Goal: Transaction & Acquisition: Obtain resource

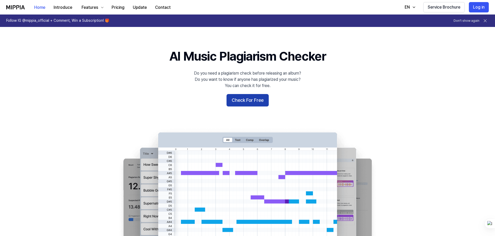
click at [256, 100] on button "Check For Free" at bounding box center [247, 100] width 42 height 12
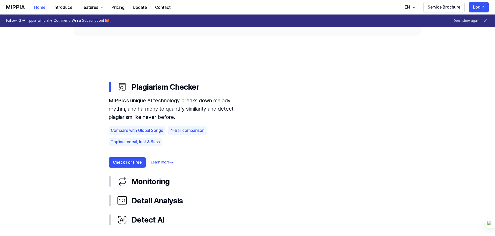
scroll to position [259, 0]
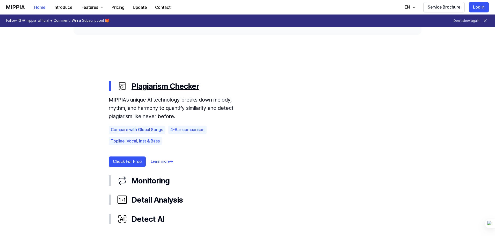
click at [167, 85] on div "Plagiarism Checker" at bounding box center [251, 85] width 269 height 11
click at [157, 84] on div "Plagiarism Checker" at bounding box center [251, 85] width 269 height 11
click at [150, 86] on div "Plagiarism Checker" at bounding box center [251, 85] width 269 height 11
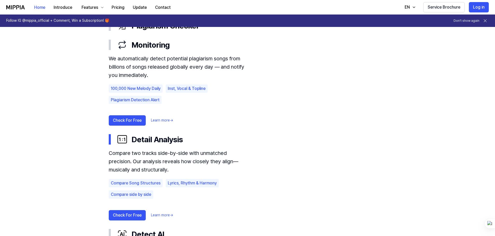
scroll to position [336, 0]
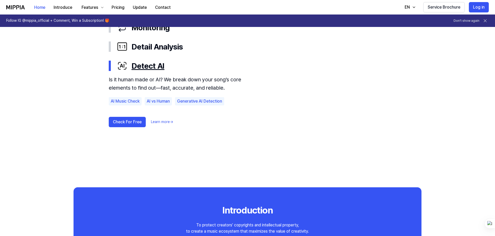
click at [145, 69] on div "Detect AI" at bounding box center [251, 65] width 269 height 11
click at [133, 122] on button "Check For Free" at bounding box center [127, 122] width 37 height 10
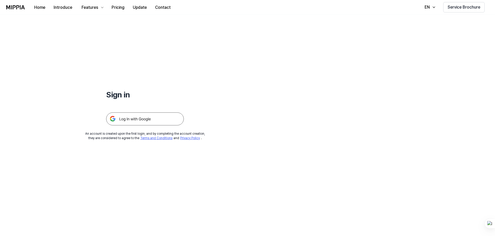
click at [152, 119] on img at bounding box center [145, 118] width 78 height 13
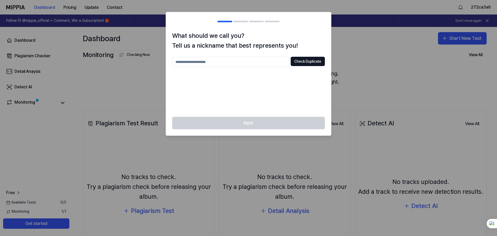
click at [268, 117] on div "Next" at bounding box center [248, 126] width 165 height 19
click at [239, 67] on input "text" at bounding box center [230, 62] width 116 height 10
type input "**********"
click at [296, 62] on button "Check Duplicate" at bounding box center [308, 61] width 34 height 9
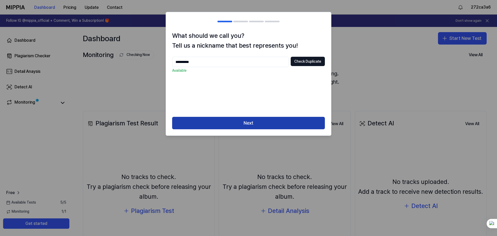
click at [254, 125] on button "Next" at bounding box center [248, 123] width 153 height 12
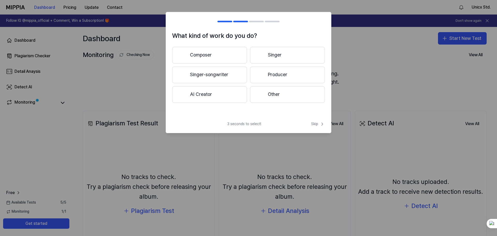
click at [274, 96] on button "Other" at bounding box center [287, 94] width 75 height 17
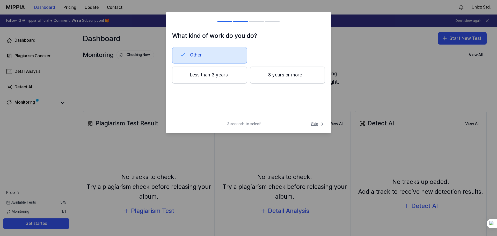
click at [319, 123] on span "Skip" at bounding box center [318, 123] width 14 height 5
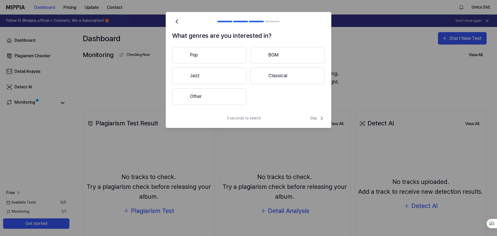
click at [319, 122] on div "3 seconds to select! Skip" at bounding box center [248, 121] width 165 height 12
click at [316, 118] on span "Skip" at bounding box center [317, 118] width 15 height 6
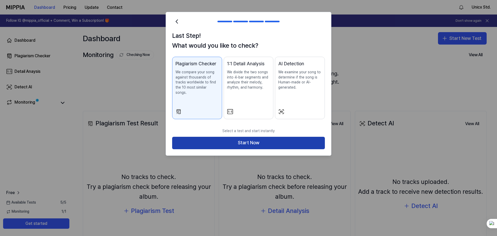
click at [312, 141] on button "Start Now" at bounding box center [248, 143] width 153 height 12
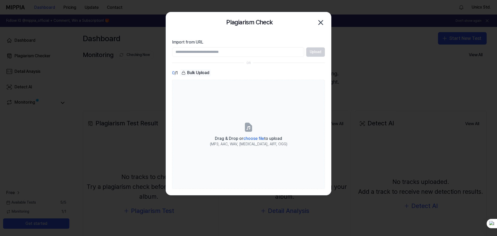
click at [322, 23] on icon "button" at bounding box center [321, 22] width 8 height 8
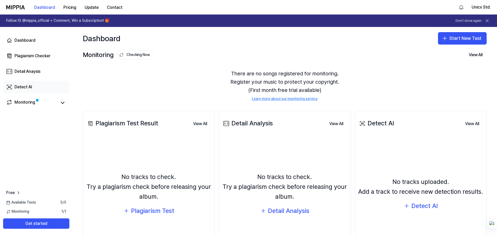
click at [10, 87] on icon at bounding box center [9, 87] width 3 height 2
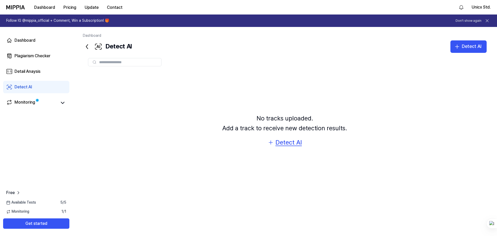
click at [283, 144] on div "Detect AI" at bounding box center [288, 142] width 26 height 10
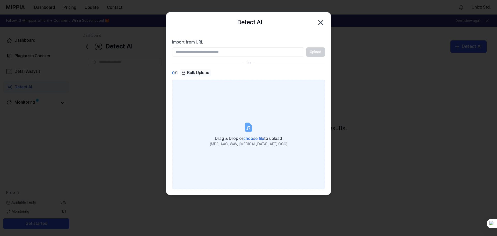
click at [247, 129] on icon at bounding box center [248, 128] width 4 height 4
click at [0, 0] on input "Drag & Drop or choose file to upload (MP3, AAC, WAV, FLAC, AIFF, OGG)" at bounding box center [0, 0] width 0 height 0
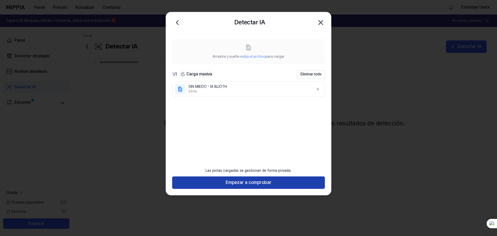
click at [262, 184] on font "Empezar a comprobar" at bounding box center [249, 181] width 46 height 5
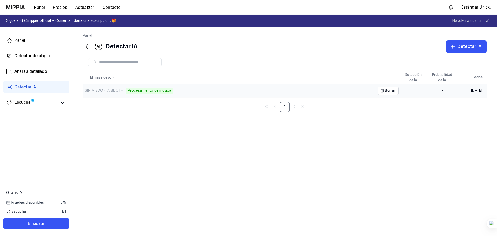
click at [143, 92] on font "Procesamiento de música" at bounding box center [149, 90] width 43 height 4
click at [438, 92] on font "90" at bounding box center [440, 91] width 5 height 4
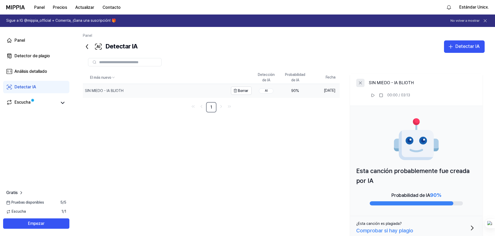
click at [361, 83] on icon at bounding box center [360, 83] width 3 height 3
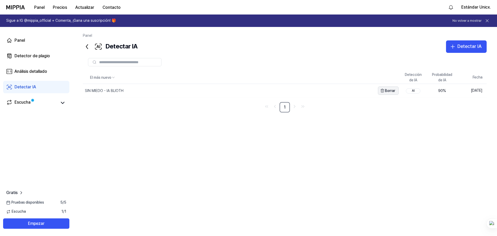
click at [385, 90] on font "Borrar" at bounding box center [390, 91] width 10 height 4
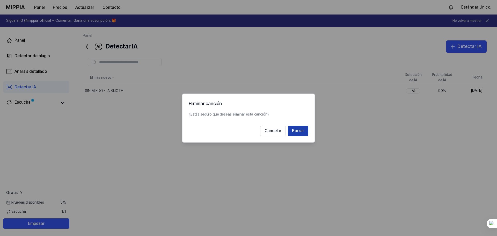
click at [298, 132] on font "Borrar" at bounding box center [298, 130] width 12 height 5
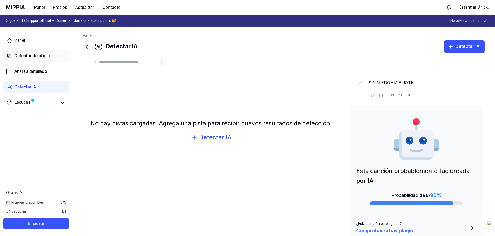
click at [34, 55] on font "Detector de plagio" at bounding box center [31, 55] width 35 height 5
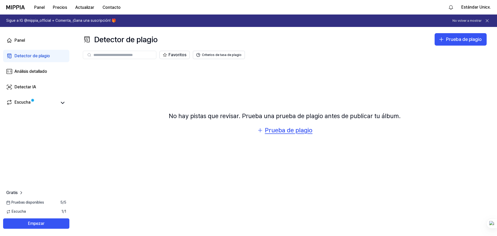
click at [277, 131] on font "Prueba de plagio" at bounding box center [289, 130] width 48 height 8
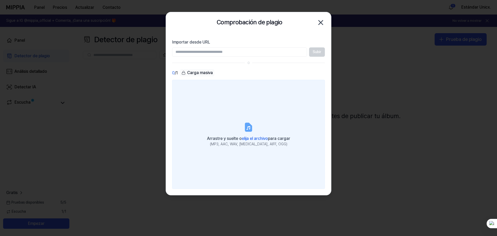
click at [253, 133] on label "Arrastre y suelte o elija el archivo para cargar (MP3, AAC, WAV, FLAC, AIFF, OG…" at bounding box center [248, 134] width 153 height 109
click at [0, 0] on input "Arrastre y suelte o elija el archivo para cargar (MP3, AAC, WAV, FLAC, AIFF, OG…" at bounding box center [0, 0] width 0 height 0
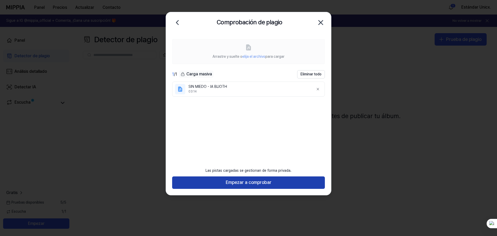
click at [270, 182] on font "Empezar a comprobar" at bounding box center [249, 181] width 46 height 5
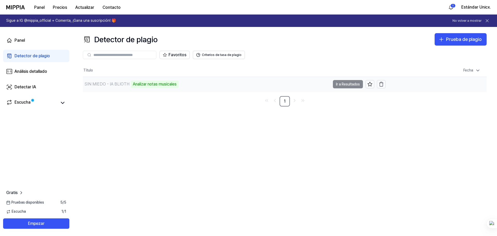
click at [347, 85] on td "SIN MIEDO - IA BLIOTH Analizar notas musicales Ir a Resultados" at bounding box center [234, 84] width 303 height 15
click at [159, 85] on font "Analizar notas musicales" at bounding box center [155, 84] width 44 height 5
drag, startPoint x: 171, startPoint y: 86, endPoint x: 138, endPoint y: 87, distance: 32.1
click at [138, 87] on div "Analizar notas musicales" at bounding box center [155, 83] width 48 height 7
click at [355, 84] on font "Ir a Resultados" at bounding box center [348, 84] width 24 height 4
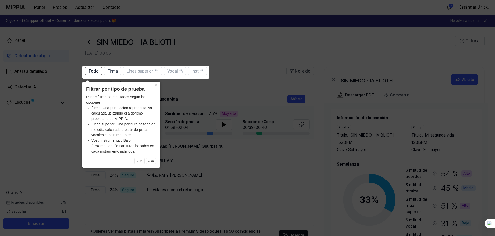
scroll to position [26, 0]
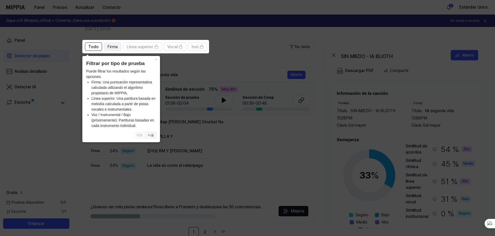
click at [112, 49] on font "Firma" at bounding box center [112, 46] width 10 height 5
click at [97, 45] on font "Todo" at bounding box center [93, 46] width 10 height 5
click at [155, 59] on font "×" at bounding box center [156, 59] width 3 height 5
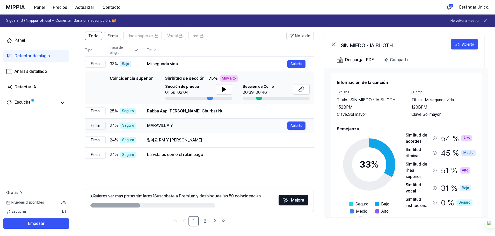
scroll to position [38, 0]
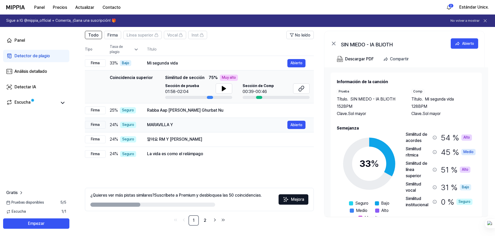
click at [155, 126] on font "MARAVILLA Y" at bounding box center [160, 124] width 26 height 5
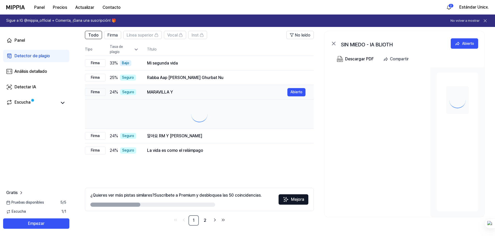
click at [155, 126] on td at bounding box center [199, 113] width 229 height 29
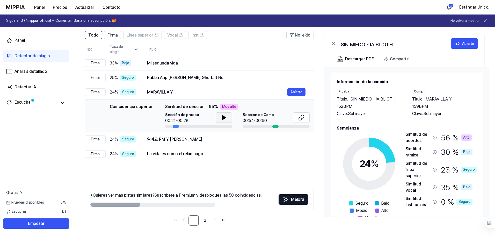
click at [221, 118] on icon at bounding box center [224, 117] width 6 height 6
click at [181, 79] on font "Rabba Aap Mita Meri Ghurbat Nu" at bounding box center [185, 77] width 76 height 5
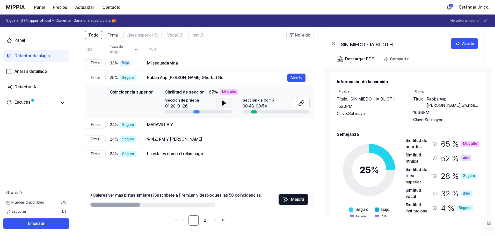
click at [219, 103] on button at bounding box center [224, 103] width 17 height 10
click at [174, 65] on div "Mi segunda vida" at bounding box center [217, 63] width 140 height 6
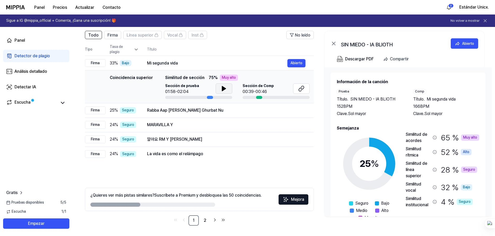
click at [225, 87] on icon at bounding box center [224, 88] width 6 height 6
click at [226, 89] on icon at bounding box center [224, 88] width 6 height 6
click at [258, 89] on font "00:39-00:46" at bounding box center [254, 91] width 24 height 5
click at [188, 126] on div "MARAVILLA Y" at bounding box center [217, 125] width 140 height 6
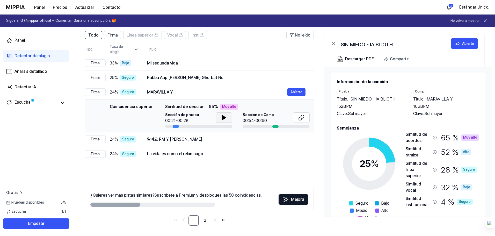
click at [221, 117] on icon at bounding box center [224, 117] width 6 height 6
click at [222, 117] on icon at bounding box center [222, 117] width 1 height 4
click at [173, 143] on div "알아요 RM Y JK Abierto" at bounding box center [226, 139] width 158 height 8
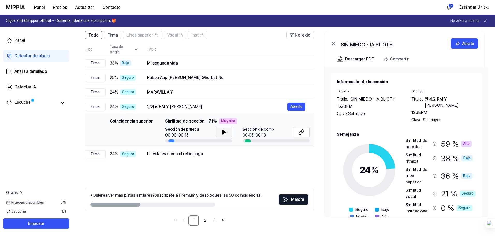
click at [223, 134] on icon at bounding box center [224, 132] width 6 height 6
click at [224, 134] on icon at bounding box center [224, 132] width 6 height 6
click at [166, 154] on font "La vida es como el relámpago" at bounding box center [175, 153] width 56 height 5
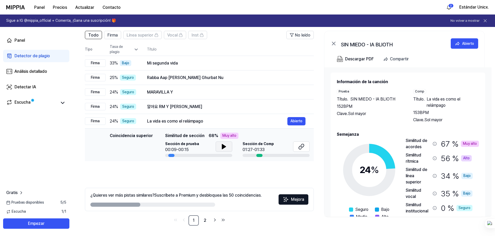
click at [221, 147] on icon at bounding box center [224, 146] width 6 height 6
drag, startPoint x: 133, startPoint y: 205, endPoint x: 157, endPoint y: 206, distance: 24.1
click at [157, 206] on div at bounding box center [152, 204] width 125 height 4
click at [224, 148] on icon at bounding box center [224, 146] width 1 height 4
click at [279, 135] on div "Coincidencia superior Similitud de sección 68 % Muy alto" at bounding box center [237, 136] width 144 height 6
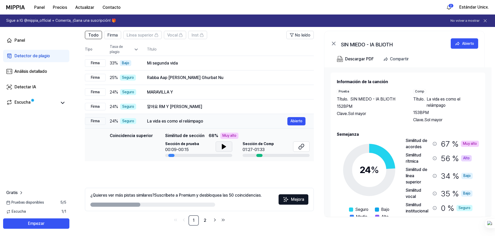
click at [100, 121] on div "Firma" at bounding box center [95, 121] width 21 height 8
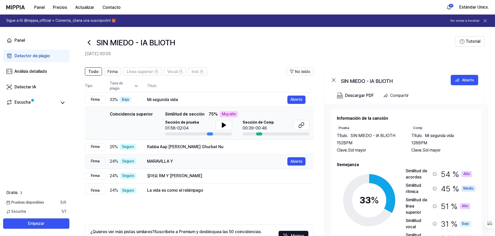
scroll to position [0, 0]
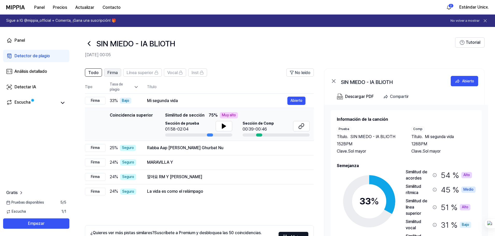
click at [113, 75] on span "Firma" at bounding box center [112, 73] width 10 height 6
click at [94, 73] on font "Todo" at bounding box center [93, 72] width 10 height 5
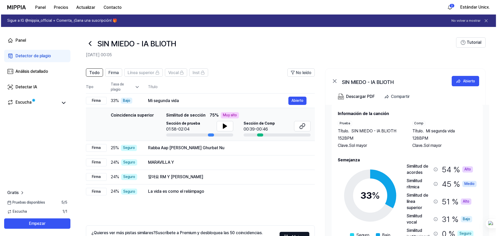
scroll to position [16, 0]
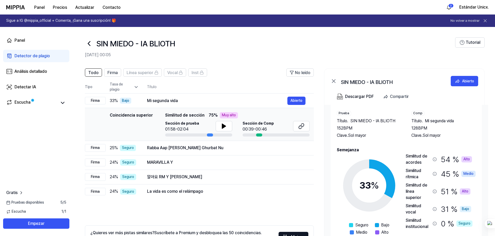
click at [433, 122] on font "Mi segunda vida" at bounding box center [439, 120] width 29 height 5
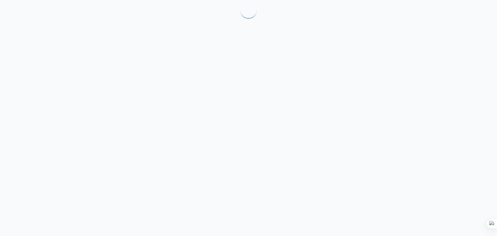
click at [438, 121] on div at bounding box center [248, 118] width 497 height 236
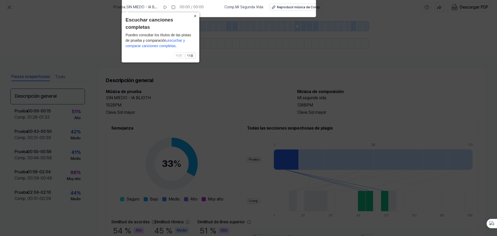
click at [196, 16] on font "×" at bounding box center [195, 15] width 3 height 5
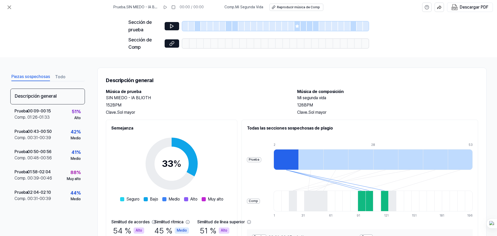
click at [192, 45] on div at bounding box center [192, 43] width 7 height 9
click at [171, 28] on icon at bounding box center [171, 26] width 5 height 5
click at [171, 26] on icon at bounding box center [171, 26] width 3 height 4
click at [167, 8] on icon at bounding box center [165, 7] width 4 height 4
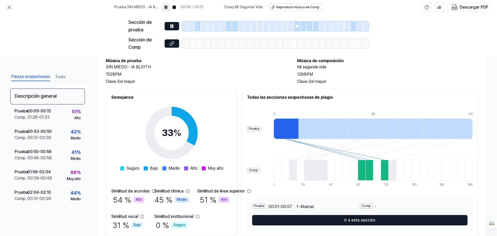
scroll to position [50, 0]
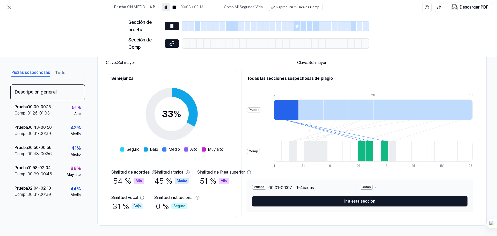
click at [373, 155] on div at bounding box center [369, 151] width 8 height 21
click at [388, 155] on div at bounding box center [385, 151] width 8 height 21
click at [314, 188] on font "barras" at bounding box center [308, 187] width 11 height 5
click at [373, 157] on div at bounding box center [369, 151] width 8 height 21
click at [388, 149] on div at bounding box center [385, 151] width 8 height 21
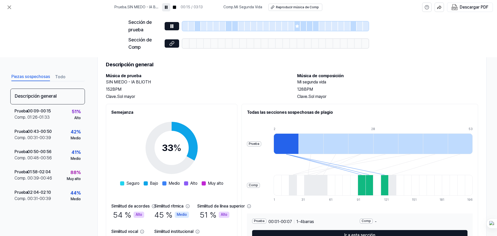
scroll to position [0, 0]
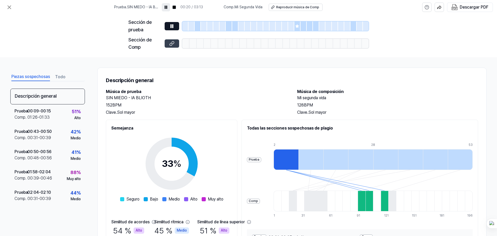
click at [176, 44] on button at bounding box center [172, 43] width 14 height 8
click at [168, 26] on button at bounding box center [172, 26] width 14 height 8
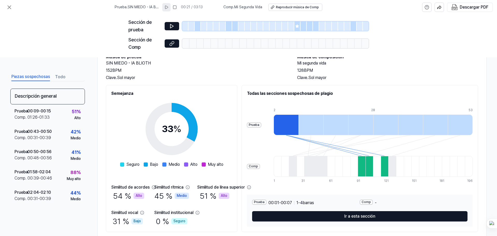
scroll to position [50, 0]
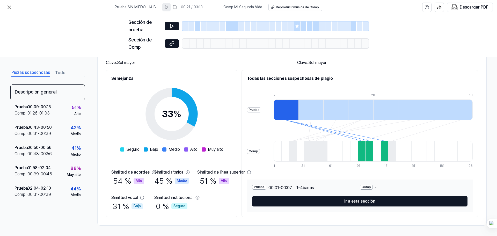
click at [365, 157] on div at bounding box center [362, 151] width 8 height 21
click at [373, 157] on div at bounding box center [369, 151] width 8 height 21
click at [404, 157] on div at bounding box center [400, 151] width 8 height 21
click at [138, 206] on font "Bajo" at bounding box center [137, 206] width 7 height 4
click at [187, 178] on font "Medio" at bounding box center [182, 180] width 10 height 5
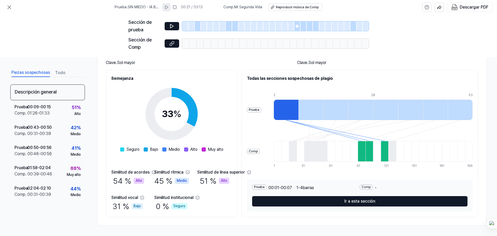
click at [185, 206] on font "Seguro" at bounding box center [179, 206] width 12 height 4
click at [122, 173] on font "Similitud de acordes" at bounding box center [130, 172] width 38 height 5
click at [141, 181] on font "Alto" at bounding box center [139, 180] width 6 height 4
click at [298, 113] on div at bounding box center [286, 109] width 25 height 21
click at [373, 151] on div at bounding box center [369, 151] width 8 height 21
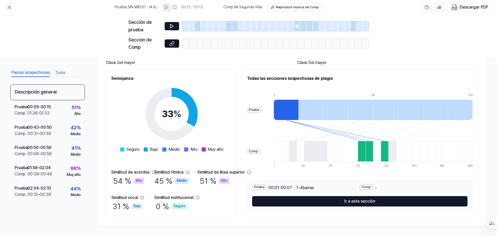
click at [388, 151] on div at bounding box center [385, 151] width 8 height 21
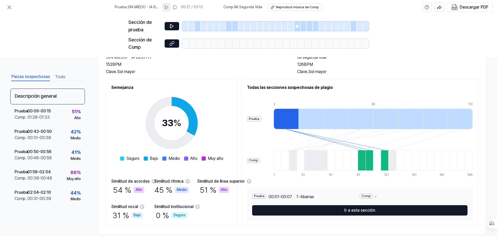
scroll to position [0, 0]
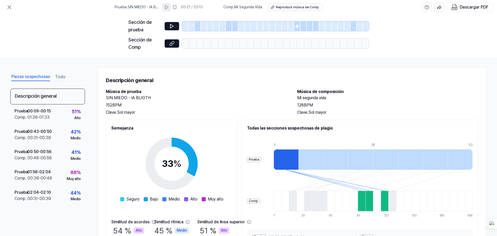
click at [168, 8] on icon at bounding box center [166, 7] width 4 height 4
click at [174, 26] on button at bounding box center [172, 26] width 14 height 8
click at [176, 7] on icon at bounding box center [174, 7] width 4 height 4
click at [288, 9] on font "Reproducir música de Comp" at bounding box center [297, 7] width 43 height 4
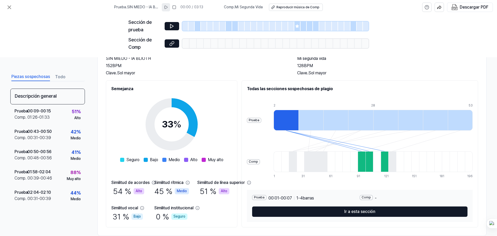
scroll to position [50, 0]
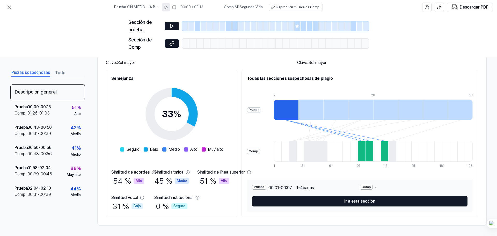
click at [365, 149] on div at bounding box center [362, 151] width 8 height 21
click at [171, 25] on icon at bounding box center [171, 26] width 3 height 4
click at [323, 107] on div at bounding box center [310, 109] width 25 height 21
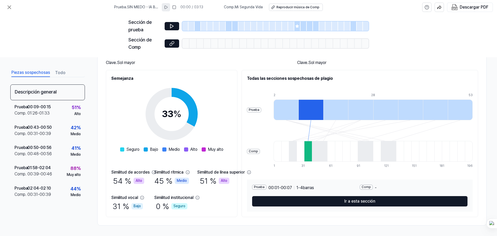
click at [298, 107] on div at bounding box center [286, 109] width 25 height 21
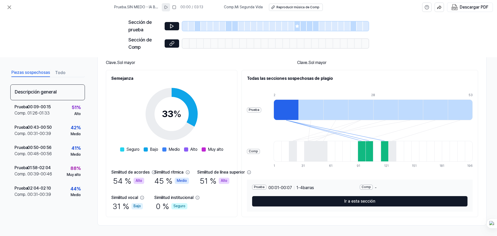
click at [323, 108] on div at bounding box center [310, 109] width 25 height 21
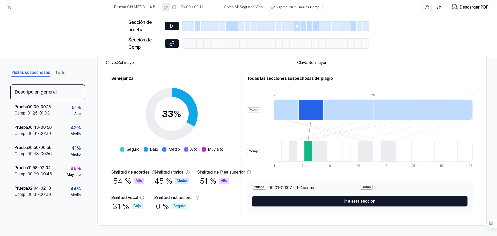
click at [298, 106] on div at bounding box center [286, 109] width 25 height 21
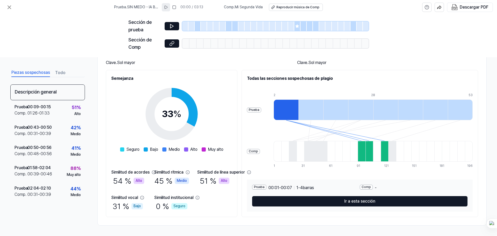
click at [323, 112] on div at bounding box center [310, 109] width 25 height 21
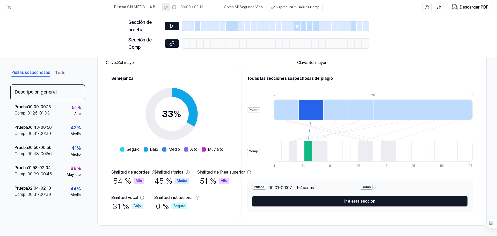
click at [348, 108] on div at bounding box center [335, 109] width 25 height 21
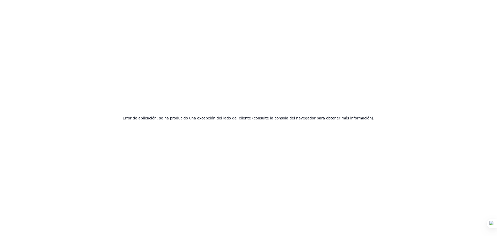
click at [265, 117] on font "Error de aplicación: se ha producido una excepción del lado del cliente (consul…" at bounding box center [249, 118] width 252 height 4
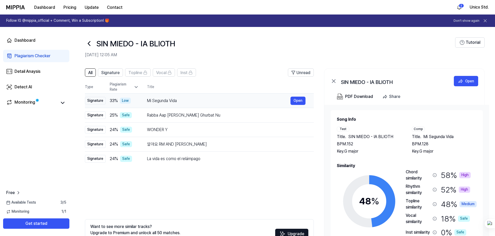
click at [171, 102] on div "Mi Segunda Vida" at bounding box center [218, 101] width 143 height 6
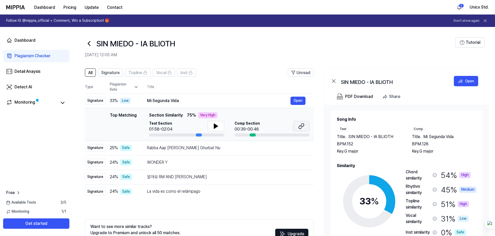
click at [305, 127] on button at bounding box center [301, 126] width 17 height 10
click at [194, 151] on div "Rabba Aap Mita Meri Ghurbat Nu" at bounding box center [218, 148] width 143 height 6
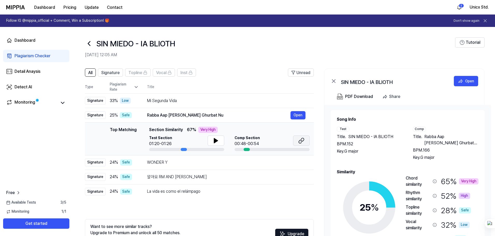
click at [301, 141] on icon at bounding box center [302, 139] width 3 height 3
click at [195, 167] on td "WONDER Y Open" at bounding box center [226, 162] width 175 height 14
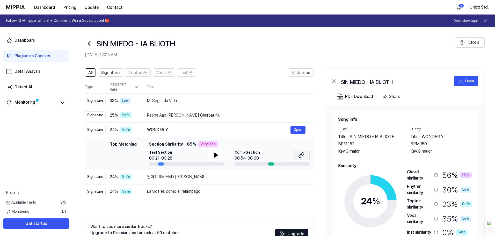
click at [299, 154] on icon at bounding box center [301, 155] width 6 height 6
click at [240, 177] on div "알아요 RM AND JK" at bounding box center [218, 177] width 143 height 6
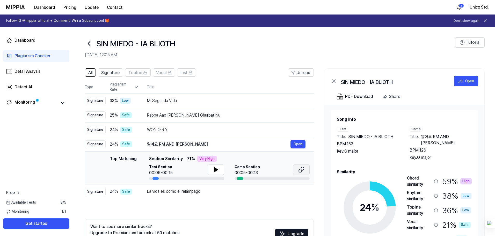
click at [299, 169] on icon at bounding box center [301, 169] width 6 height 6
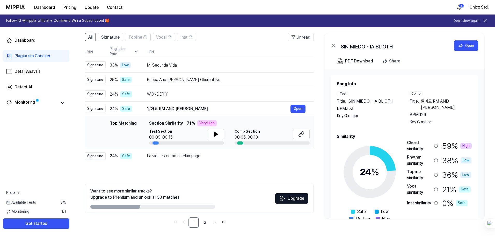
scroll to position [38, 0]
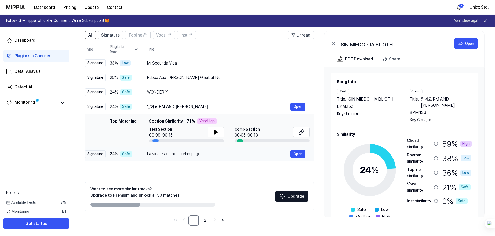
click at [167, 157] on div "La vida es como el relámpago" at bounding box center [218, 154] width 143 height 6
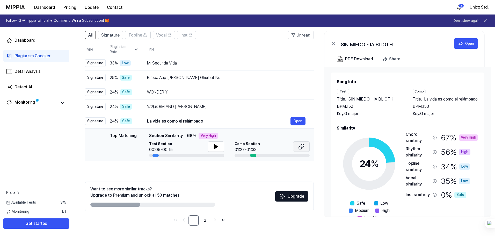
click at [301, 148] on icon at bounding box center [300, 147] width 3 height 3
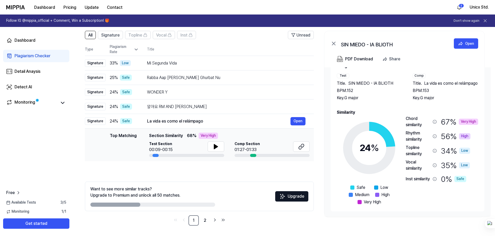
click at [378, 131] on circle at bounding box center [369, 147] width 43 height 43
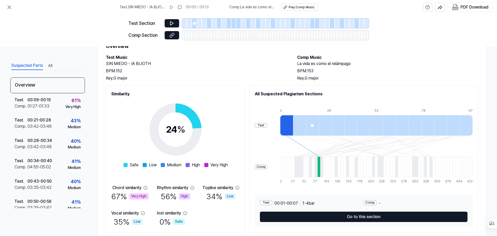
scroll to position [26, 0]
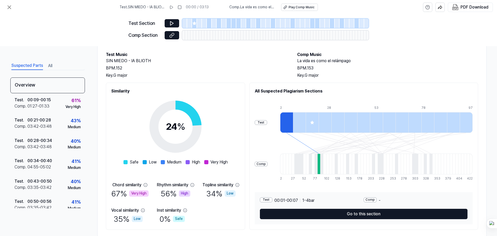
click at [122, 77] on div "Key. G major" at bounding box center [196, 75] width 181 height 6
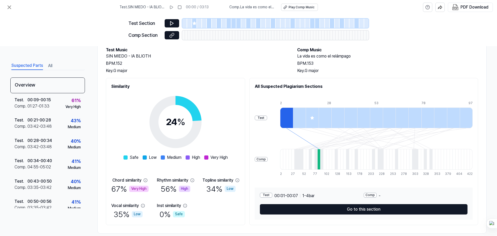
scroll to position [39, 0]
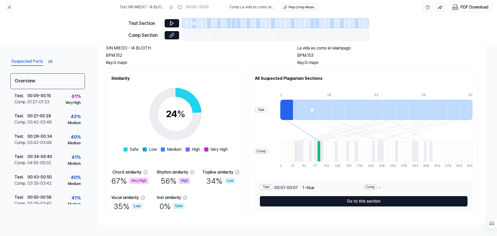
click at [128, 148] on span at bounding box center [125, 149] width 4 height 4
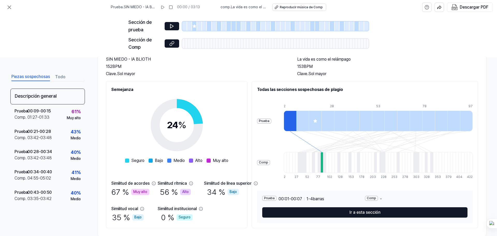
click at [144, 162] on font "Seguro" at bounding box center [137, 160] width 13 height 5
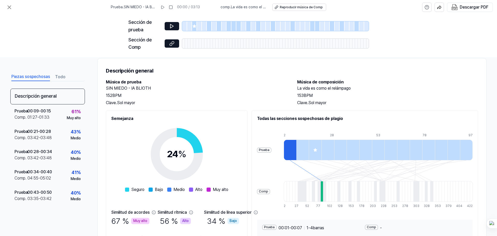
scroll to position [0, 0]
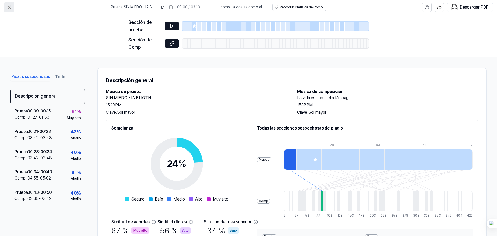
click at [10, 8] on icon at bounding box center [9, 7] width 3 height 3
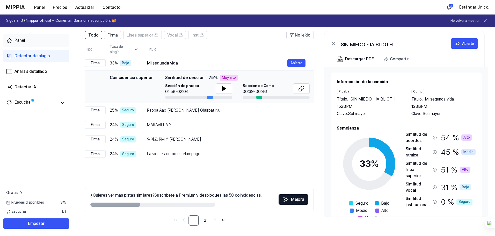
click at [25, 41] on link "Panel" at bounding box center [36, 40] width 66 height 12
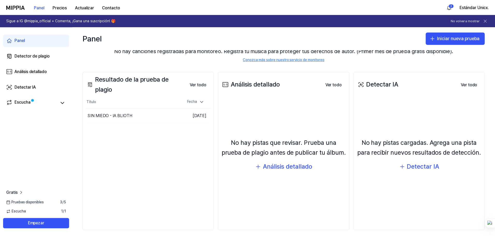
scroll to position [26, 0]
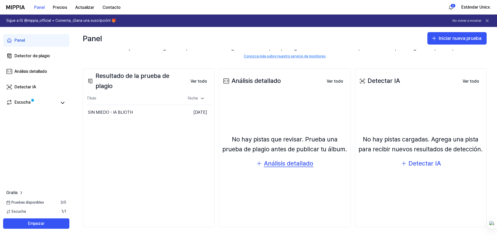
click at [294, 164] on font "Análisis detallado" at bounding box center [288, 163] width 49 height 8
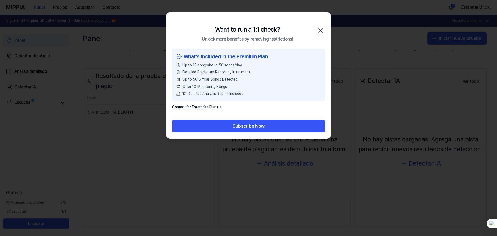
click at [321, 31] on icon "button" at bounding box center [321, 30] width 4 height 4
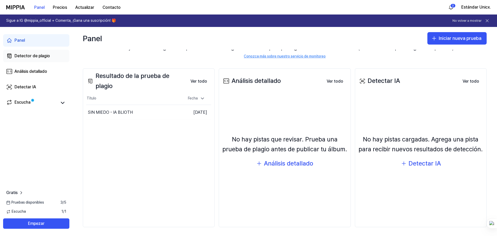
click at [48, 58] on font "Detector de plagio" at bounding box center [31, 55] width 35 height 5
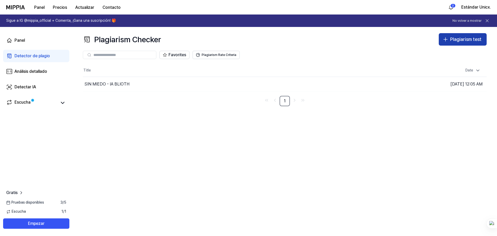
click at [458, 39] on div "Plagiarism test" at bounding box center [465, 40] width 31 height 8
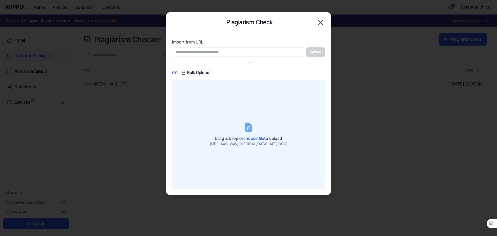
click at [246, 126] on icon at bounding box center [248, 127] width 6 height 8
click at [0, 0] on input "Drag & Drop or choose file to upload (MP3, AAC, WAV, FLAC, AIFF, OGG)" at bounding box center [0, 0] width 0 height 0
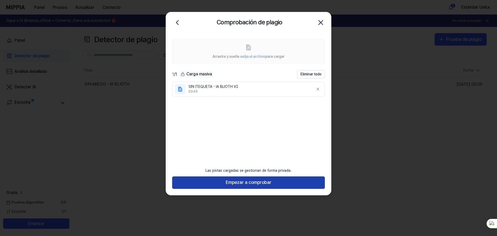
click at [257, 184] on font "Empezar a comprobar" at bounding box center [249, 181] width 46 height 5
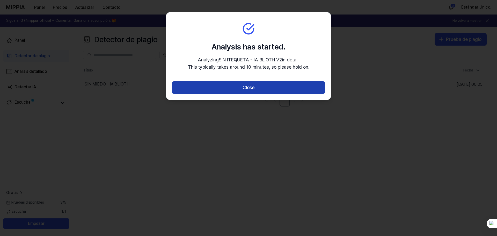
click at [251, 88] on button "Close" at bounding box center [248, 87] width 153 height 12
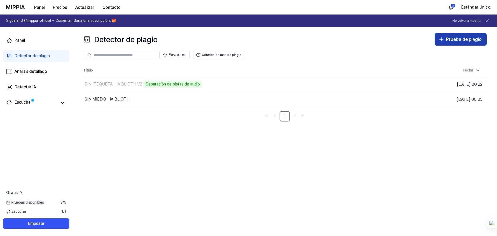
click at [450, 41] on font "Prueba de plagio" at bounding box center [463, 38] width 35 height 5
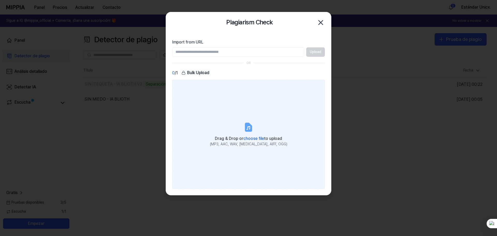
click at [253, 125] on icon at bounding box center [248, 127] width 10 height 10
click at [0, 0] on input "Drag & Drop or choose file to upload (MP3, AAC, WAV, FLAC, AIFF, OGG)" at bounding box center [0, 0] width 0 height 0
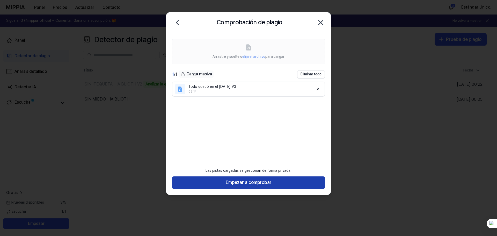
click at [266, 184] on font "Empezar a comprobar" at bounding box center [249, 181] width 46 height 5
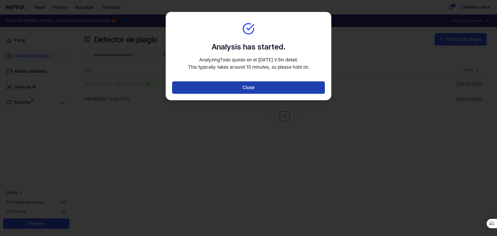
click at [268, 88] on button "Close" at bounding box center [248, 87] width 153 height 12
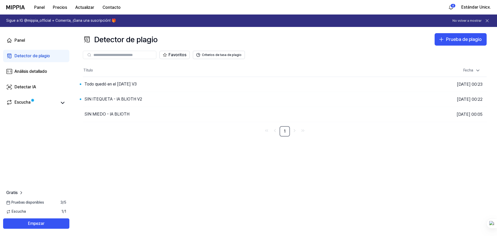
drag, startPoint x: 288, startPoint y: 15, endPoint x: 276, endPoint y: 39, distance: 27.2
click at [345, 101] on font "Ir a Resultados" at bounding box center [348, 99] width 24 height 6
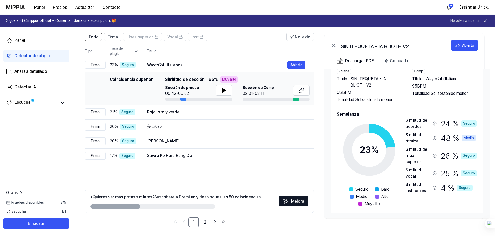
scroll to position [38, 0]
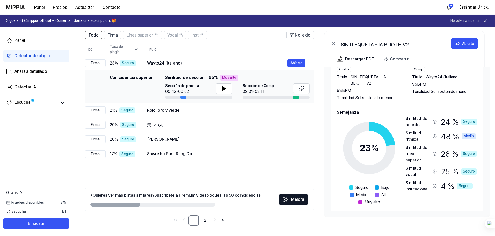
click at [368, 152] on font "23" at bounding box center [364, 147] width 11 height 11
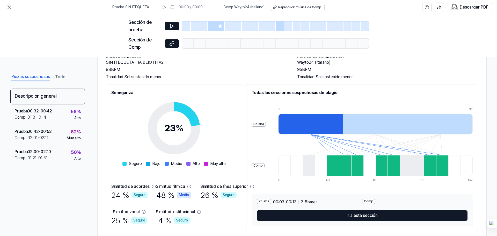
scroll to position [50, 0]
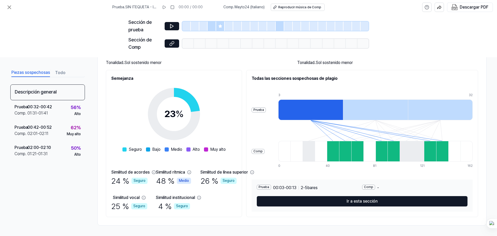
click at [378, 200] on font "Ir a esta sección" at bounding box center [362, 200] width 31 height 5
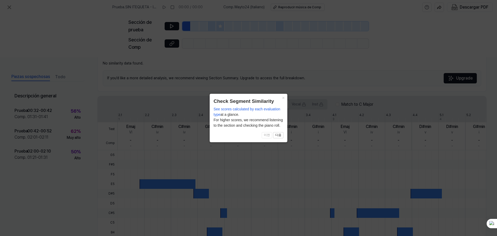
scroll to position [120, 0]
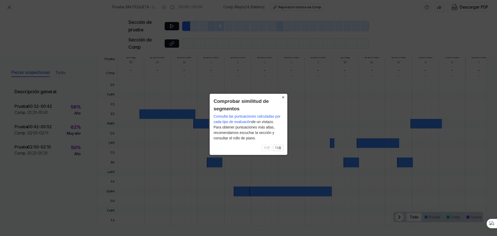
click at [282, 99] on font "×" at bounding box center [283, 97] width 3 height 5
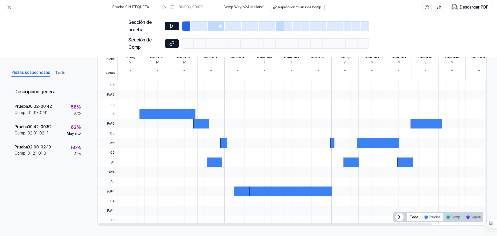
click at [433, 218] on font "Prueba" at bounding box center [435, 217] width 12 height 4
click at [448, 218] on button "Comp" at bounding box center [453, 217] width 20 height 8
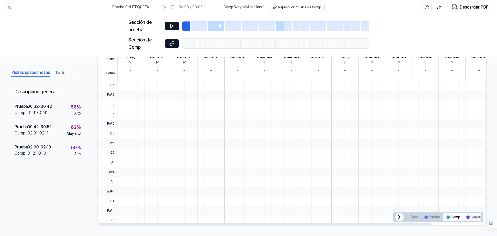
click at [468, 218] on button "Superposiciones" at bounding box center [482, 217] width 38 height 8
click at [411, 218] on font "Todo" at bounding box center [414, 217] width 9 height 4
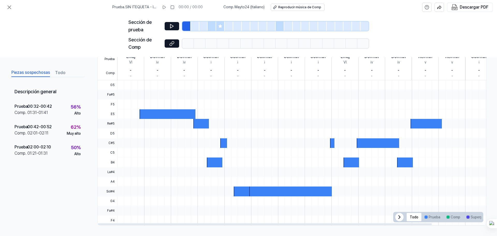
click at [150, 88] on div at bounding box center [331, 85] width 428 height 10
click at [152, 115] on div at bounding box center [167, 114] width 56 height 10
click at [152, 114] on div at bounding box center [167, 114] width 56 height 10
drag, startPoint x: 153, startPoint y: 114, endPoint x: 145, endPoint y: 114, distance: 7.8
click at [145, 114] on div at bounding box center [167, 114] width 56 height 10
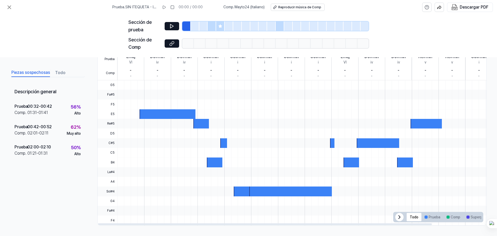
click at [145, 114] on div at bounding box center [167, 114] width 56 height 10
click at [172, 44] on icon at bounding box center [172, 42] width 3 height 3
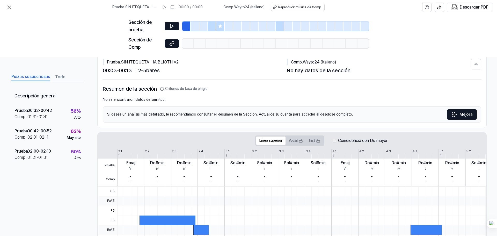
scroll to position [0, 0]
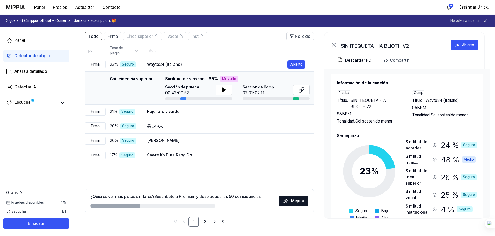
scroll to position [38, 0]
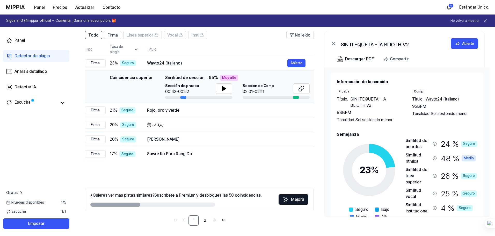
drag, startPoint x: 127, startPoint y: 204, endPoint x: 176, endPoint y: 206, distance: 49.2
click at [175, 206] on div at bounding box center [152, 204] width 125 height 4
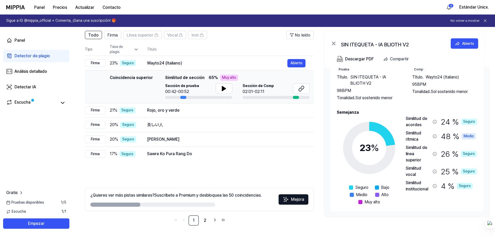
click at [32, 54] on font "Detector de plagio" at bounding box center [31, 55] width 35 height 5
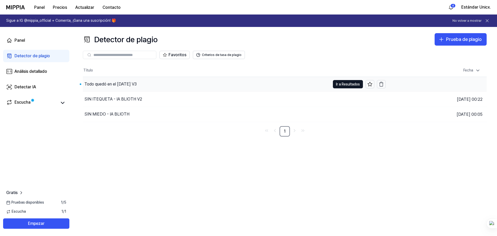
click at [131, 85] on font "Todo quedó en el ayer V3" at bounding box center [110, 84] width 52 height 5
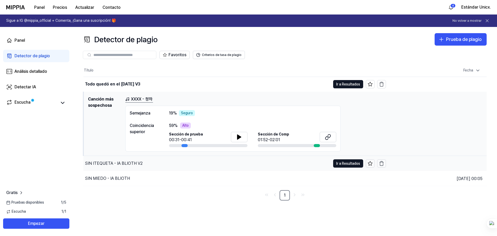
click at [136, 166] on div "SIN ITEQUETA - IA BLIOTH V2" at bounding box center [114, 163] width 58 height 6
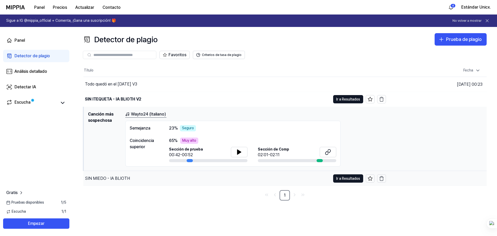
click at [121, 181] on div "SIN MIEDO - IA BLIOTH" at bounding box center [107, 178] width 45 height 6
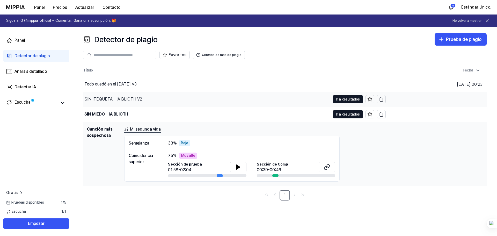
click at [141, 100] on div "SIN ITEQUETA - IA BLIOTH V2" at bounding box center [206, 99] width 247 height 15
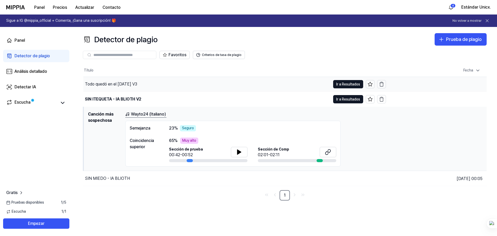
click at [139, 86] on div "Todo quedó en el ayer V3" at bounding box center [206, 84] width 247 height 15
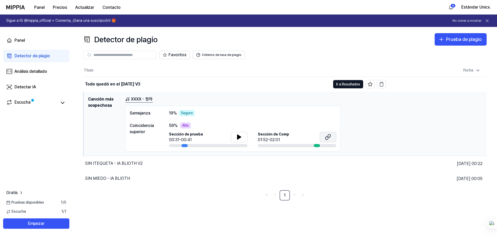
click at [328, 137] on icon at bounding box center [328, 137] width 6 height 6
click at [239, 137] on icon at bounding box center [239, 137] width 4 height 5
click at [238, 135] on icon at bounding box center [238, 137] width 1 height 4
click at [237, 132] on button at bounding box center [239, 137] width 17 height 10
click at [189, 144] on div at bounding box center [208, 145] width 78 height 3
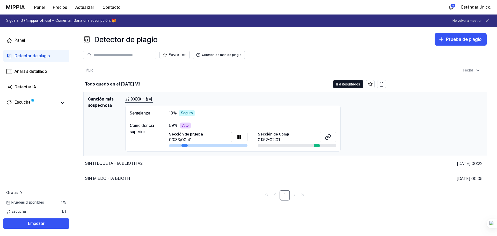
click at [185, 145] on div at bounding box center [184, 145] width 6 height 3
click at [324, 136] on button at bounding box center [328, 137] width 17 height 10
drag, startPoint x: 170, startPoint y: 127, endPoint x: 210, endPoint y: 127, distance: 40.6
click at [210, 127] on div "59 % Alto" at bounding box center [252, 125] width 167 height 6
drag, startPoint x: 323, startPoint y: 139, endPoint x: 325, endPoint y: 137, distance: 2.8
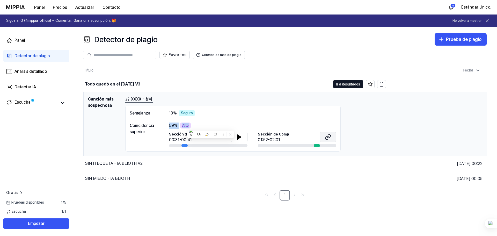
click at [324, 139] on button at bounding box center [328, 137] width 17 height 10
click at [33, 57] on font "Detector de plagio" at bounding box center [31, 55] width 35 height 5
click at [21, 48] on div "Panel Detector de plagio Análisis detallado Detectar IA Escucha" at bounding box center [36, 71] width 72 height 89
click at [25, 39] on font "Panel" at bounding box center [19, 40] width 10 height 5
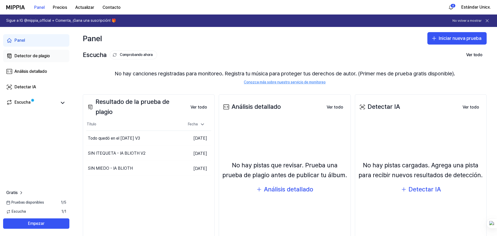
click at [33, 56] on font "Detector de plagio" at bounding box center [31, 55] width 35 height 5
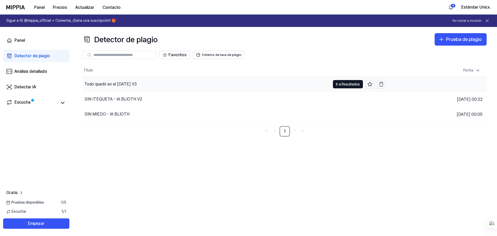
click at [245, 87] on div "Todo quedó en el ayer V3" at bounding box center [206, 84] width 247 height 15
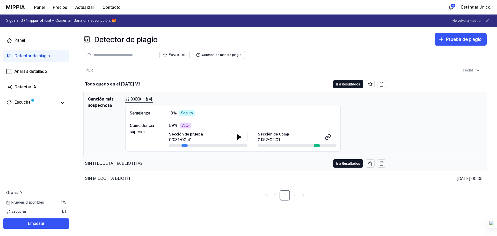
click at [148, 164] on div "SIN ITEQUETA - IA BLIOTH V2" at bounding box center [206, 163] width 247 height 15
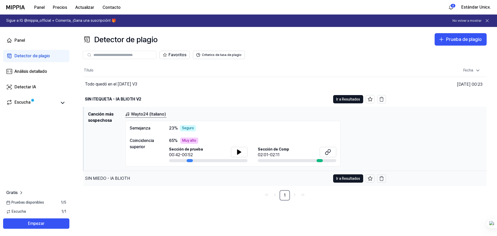
click at [155, 180] on div "SIN MIEDO - IA BLIOTH" at bounding box center [206, 178] width 247 height 15
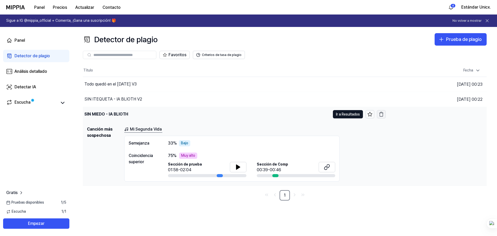
click at [382, 115] on icon "button" at bounding box center [381, 114] width 5 height 5
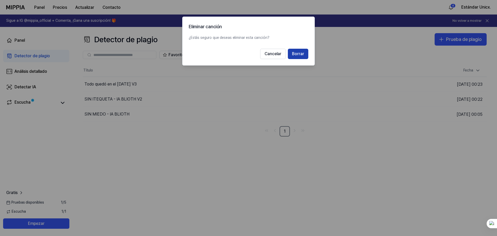
click at [304, 56] on button "Borrar" at bounding box center [298, 54] width 20 height 10
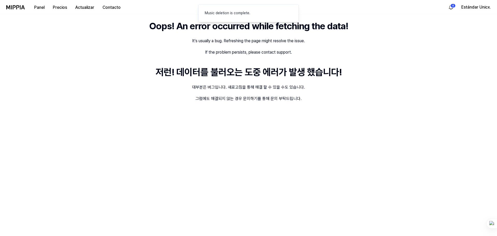
click at [382, 115] on div "Oops! An error occurred while fetching the data! It's usually a bug. Refreshing…" at bounding box center [248, 124] width 497 height 221
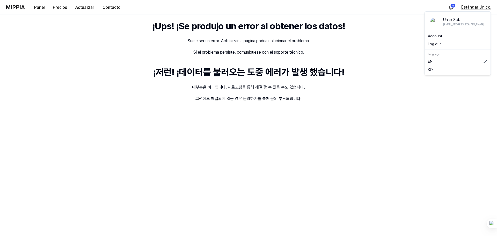
click at [482, 7] on font "Estándar Unicx." at bounding box center [476, 7] width 30 height 5
click at [439, 37] on font "Cuenta" at bounding box center [434, 36] width 12 height 4
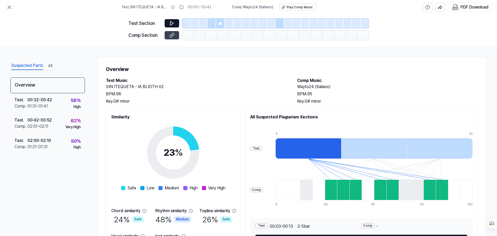
click at [167, 34] on button at bounding box center [172, 35] width 14 height 8
click at [167, 21] on button at bounding box center [172, 23] width 14 height 8
click at [171, 23] on icon at bounding box center [171, 23] width 5 height 5
click at [175, 8] on icon at bounding box center [173, 7] width 4 height 4
click at [220, 25] on icon at bounding box center [220, 23] width 4 height 4
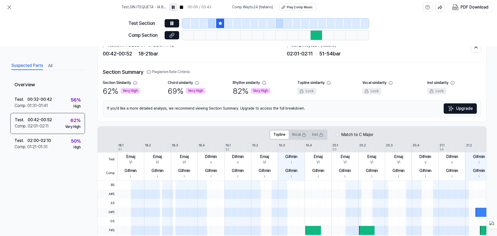
scroll to position [16, 0]
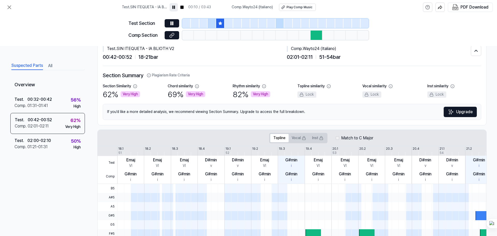
click at [185, 24] on div at bounding box center [186, 23] width 9 height 9
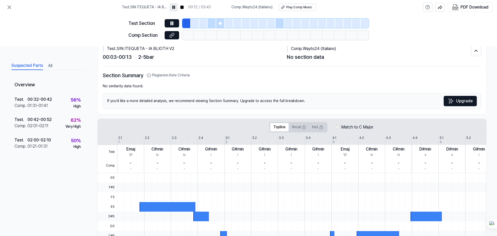
click at [219, 23] on icon at bounding box center [219, 22] width 3 height 3
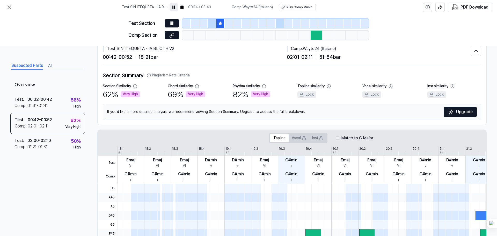
click at [318, 35] on div at bounding box center [317, 35] width 12 height 9
click at [277, 22] on div at bounding box center [280, 23] width 9 height 9
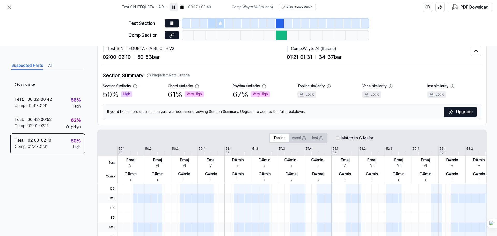
click at [208, 23] on div at bounding box center [275, 23] width 186 height 9
click at [210, 22] on div at bounding box center [212, 23] width 9 height 9
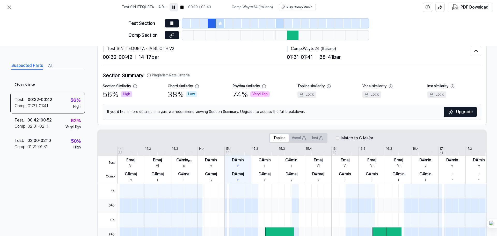
click at [204, 24] on div at bounding box center [203, 23] width 9 height 9
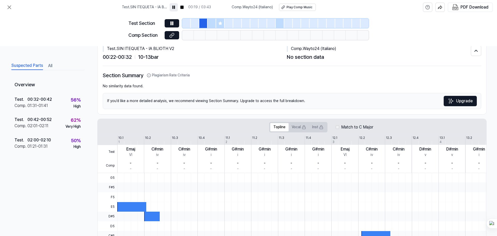
click at [211, 23] on div at bounding box center [212, 23] width 9 height 9
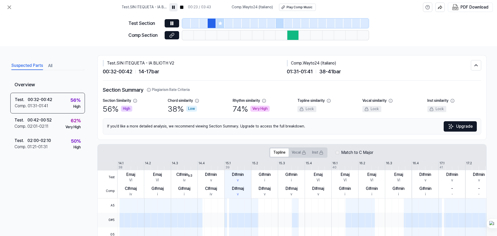
scroll to position [0, 0]
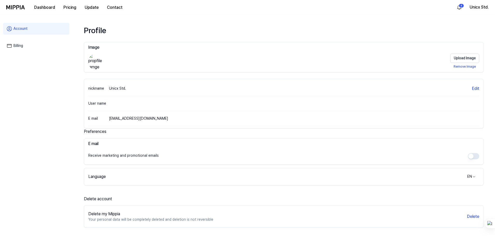
click at [19, 5] on img at bounding box center [15, 7] width 19 height 4
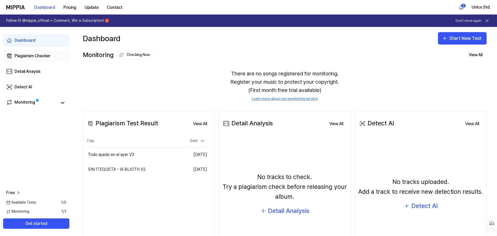
click at [28, 58] on div "Plagiarism Checker" at bounding box center [32, 56] width 36 height 6
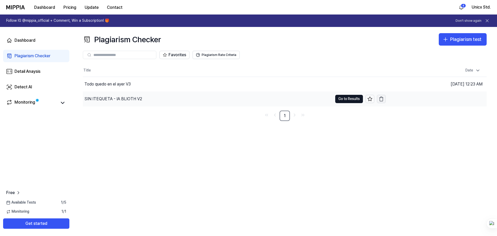
click at [381, 99] on icon "button" at bounding box center [381, 98] width 5 height 5
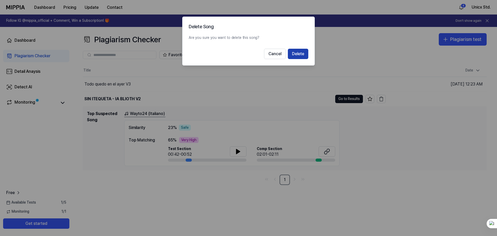
click at [300, 52] on button "Delete" at bounding box center [298, 54] width 20 height 10
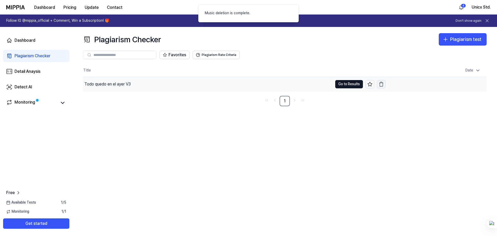
click at [381, 85] on icon "button" at bounding box center [381, 84] width 5 height 5
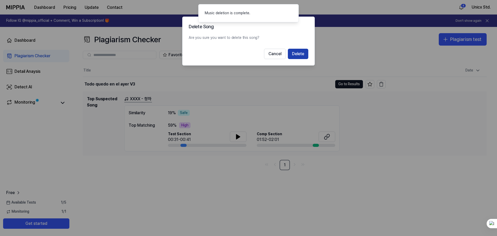
click at [300, 55] on button "Delete" at bounding box center [298, 54] width 20 height 10
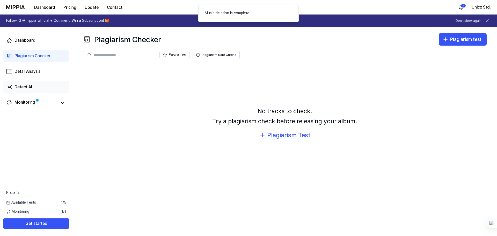
click at [33, 87] on link "Detect AI" at bounding box center [36, 87] width 66 height 12
